Goal: Transaction & Acquisition: Register for event/course

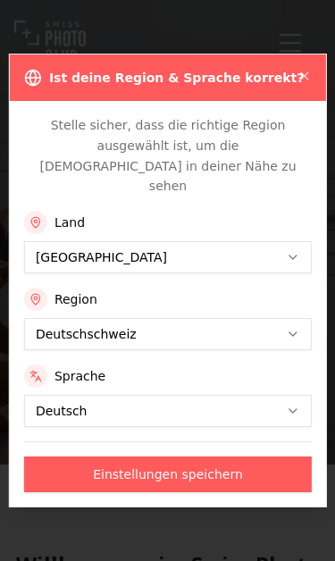
click at [210, 467] on button "Einstellungen speichern" at bounding box center [167, 475] width 288 height 36
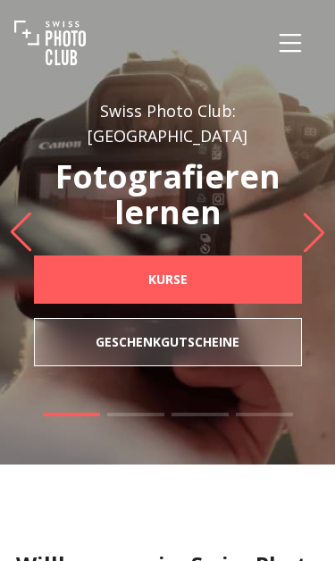
click at [295, 52] on icon "Menu" at bounding box center [290, 43] width 32 height 32
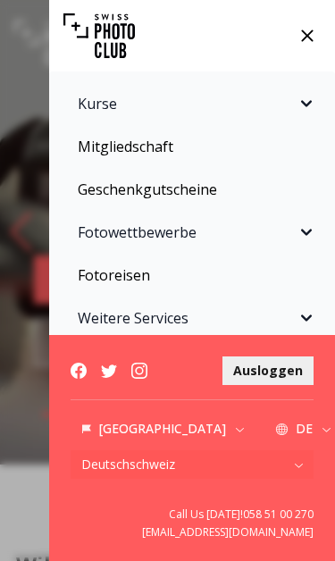
click at [303, 119] on button "Kurse" at bounding box center [192, 104] width 264 height 36
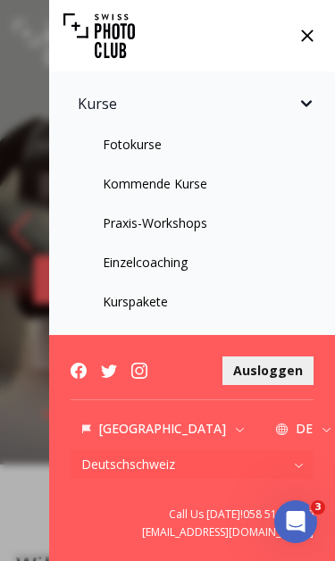
click at [189, 238] on link "Praxis-Workshops" at bounding box center [192, 223] width 264 height 32
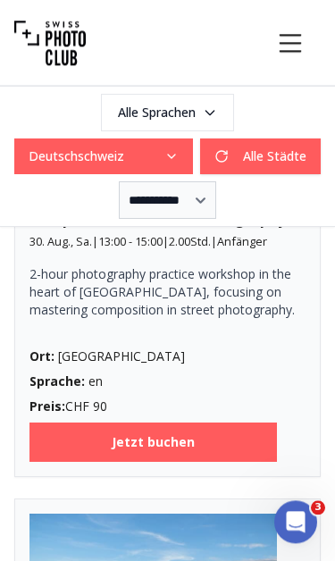
scroll to position [1439, 0]
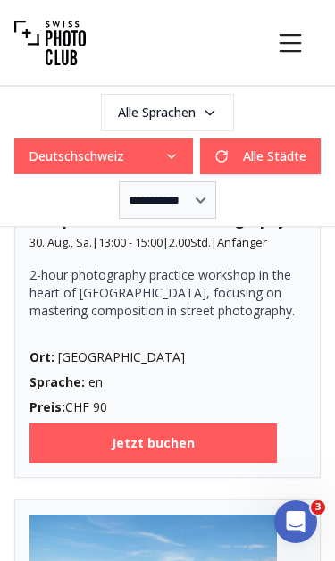
click at [179, 452] on b "Jetzt buchen" at bounding box center [153, 443] width 83 height 18
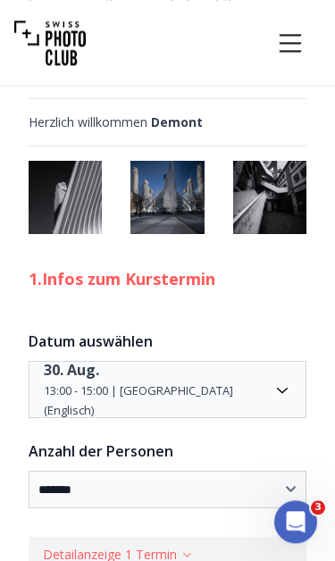
scroll to position [1544, 0]
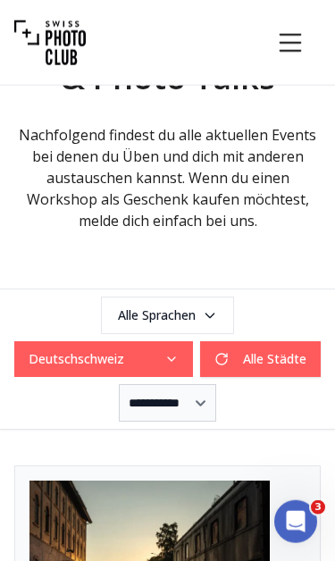
scroll to position [433, 0]
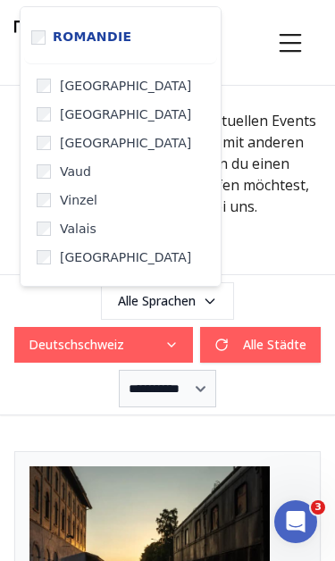
click at [152, 315] on span "Deutschschweiz" at bounding box center [121, 313] width 136 height 16
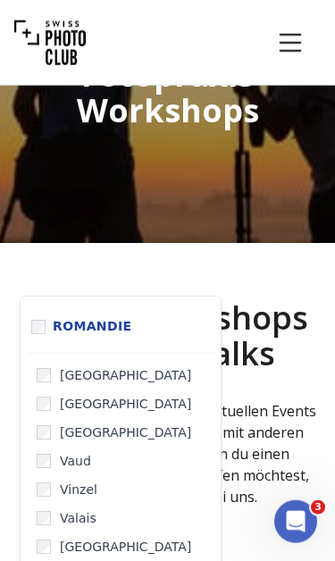
click at [110, 411] on span "[GEOGRAPHIC_DATA]" at bounding box center [125, 404] width 131 height 18
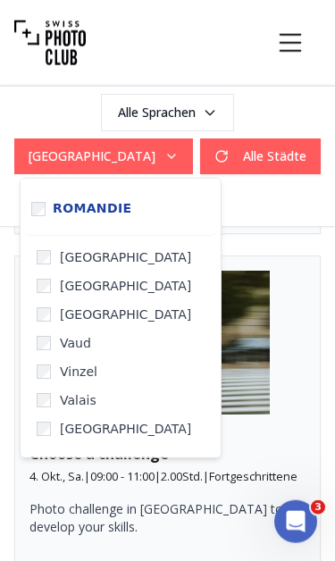
scroll to position [1078, 0]
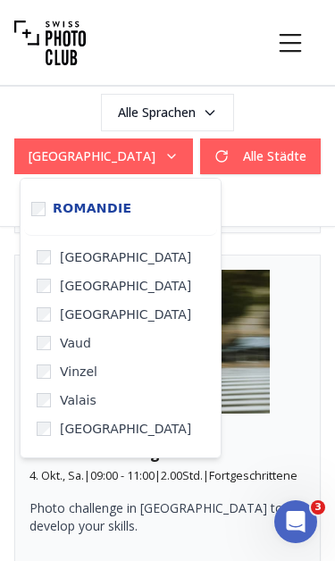
click at [108, 294] on span "[GEOGRAPHIC_DATA]" at bounding box center [125, 286] width 131 height 18
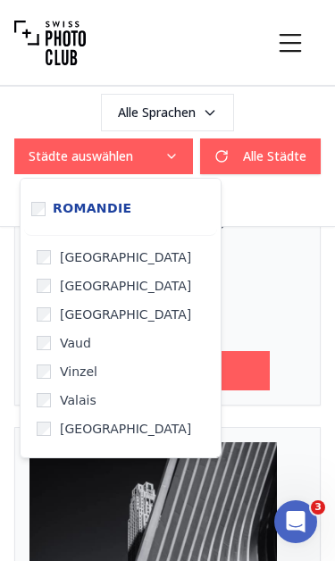
click at [112, 203] on span "Romandie" at bounding box center [92, 209] width 79 height 16
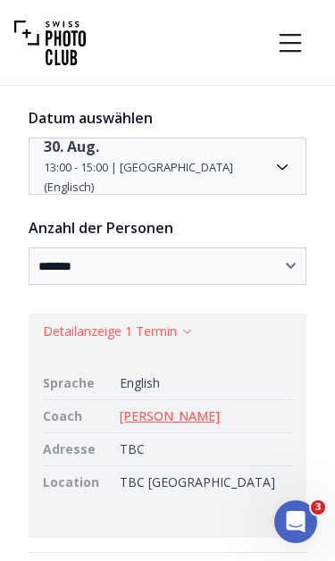
scroll to position [613, 0]
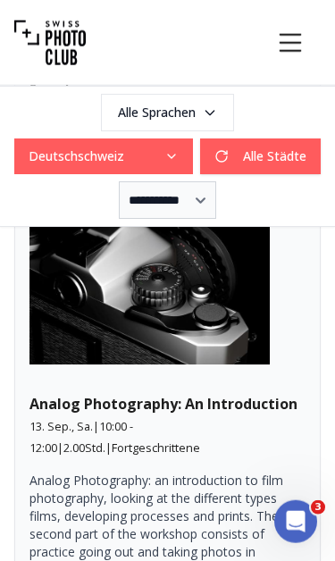
scroll to position [3696, 0]
